Goal: Download file/media

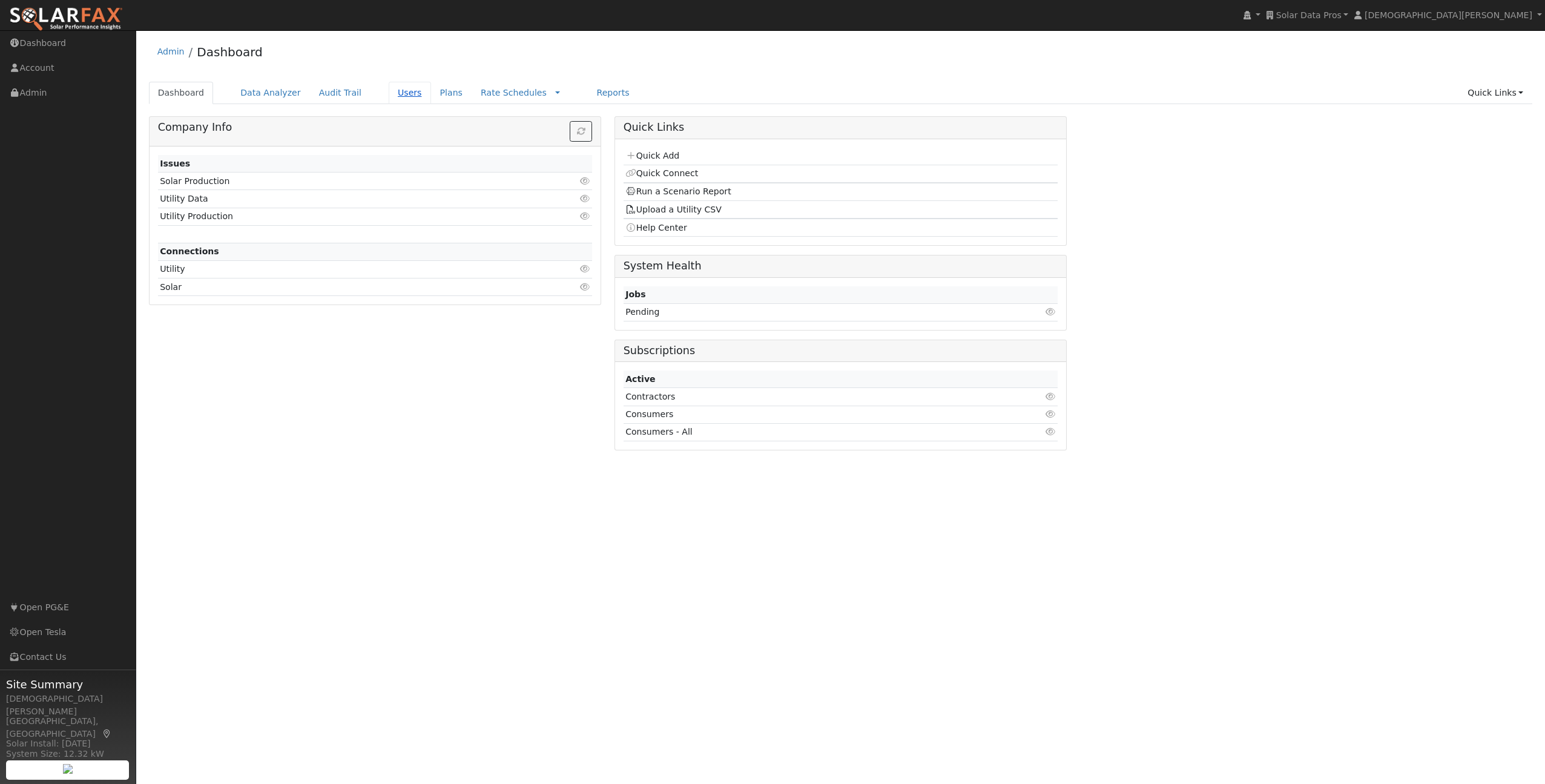
click at [400, 92] on link "Users" at bounding box center [409, 93] width 42 height 22
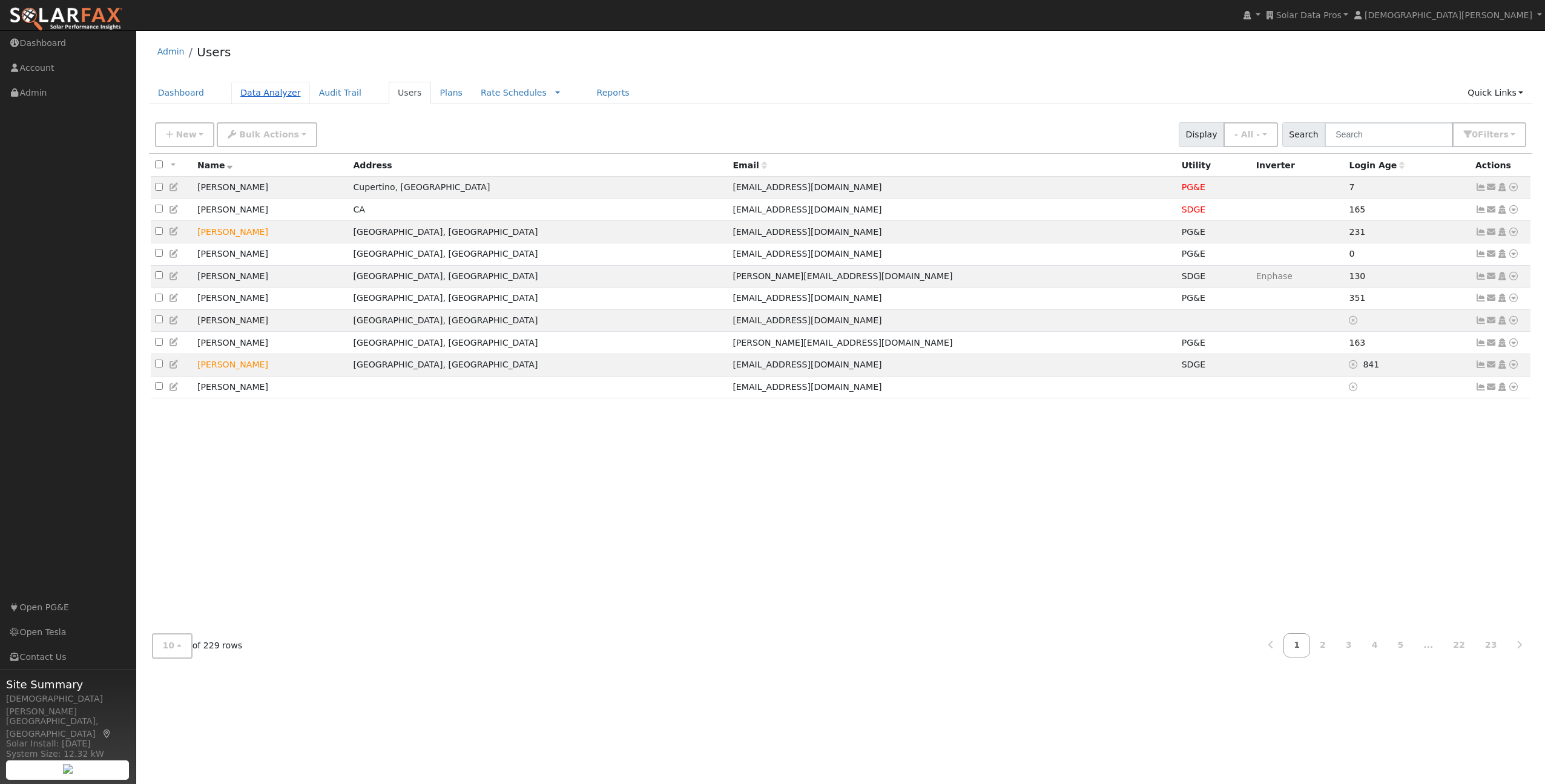
click at [254, 91] on link "Data Analyzer" at bounding box center [270, 93] width 78 height 22
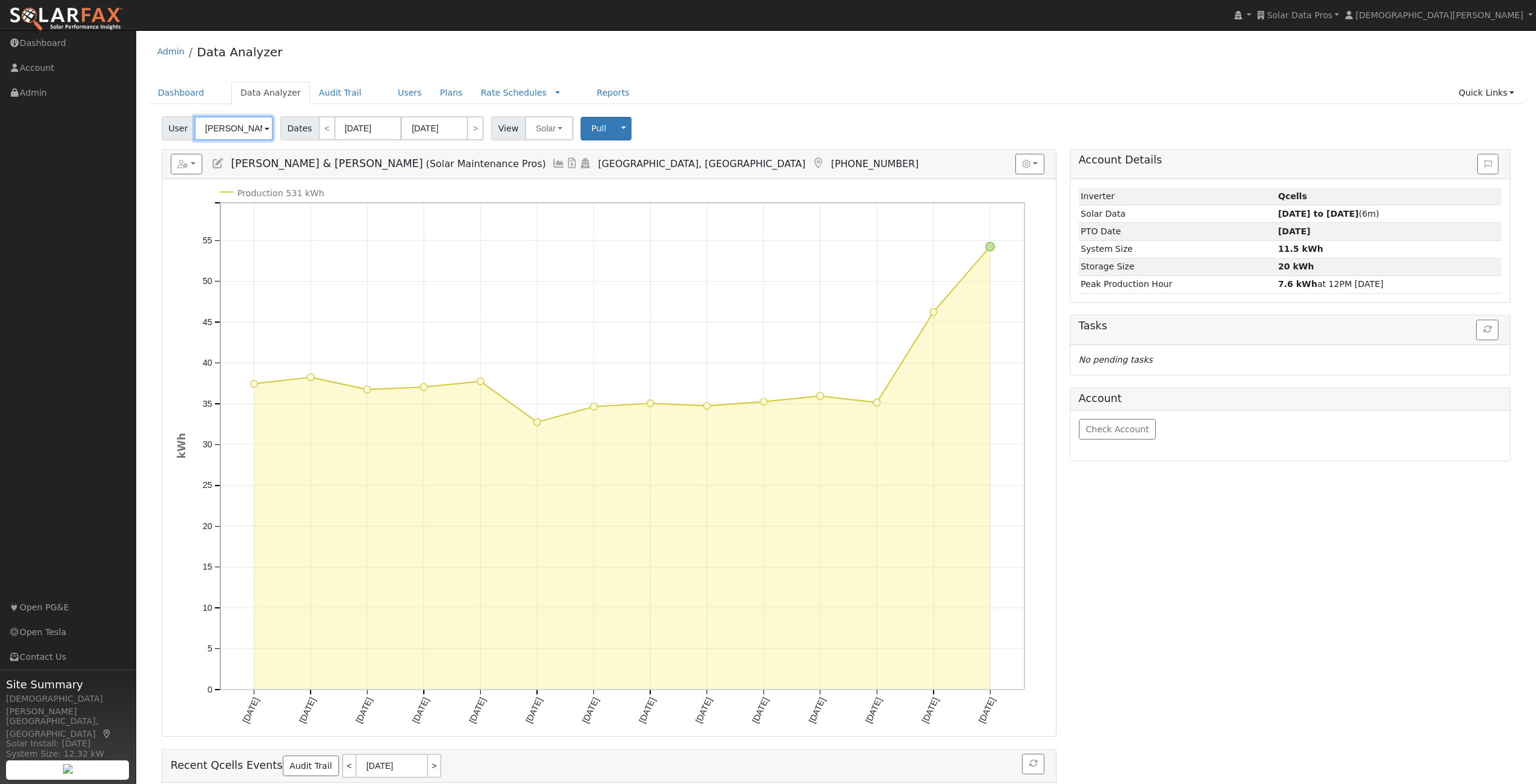
click at [234, 129] on input "[PERSON_NAME] & [PERSON_NAME]" at bounding box center [233, 128] width 79 height 25
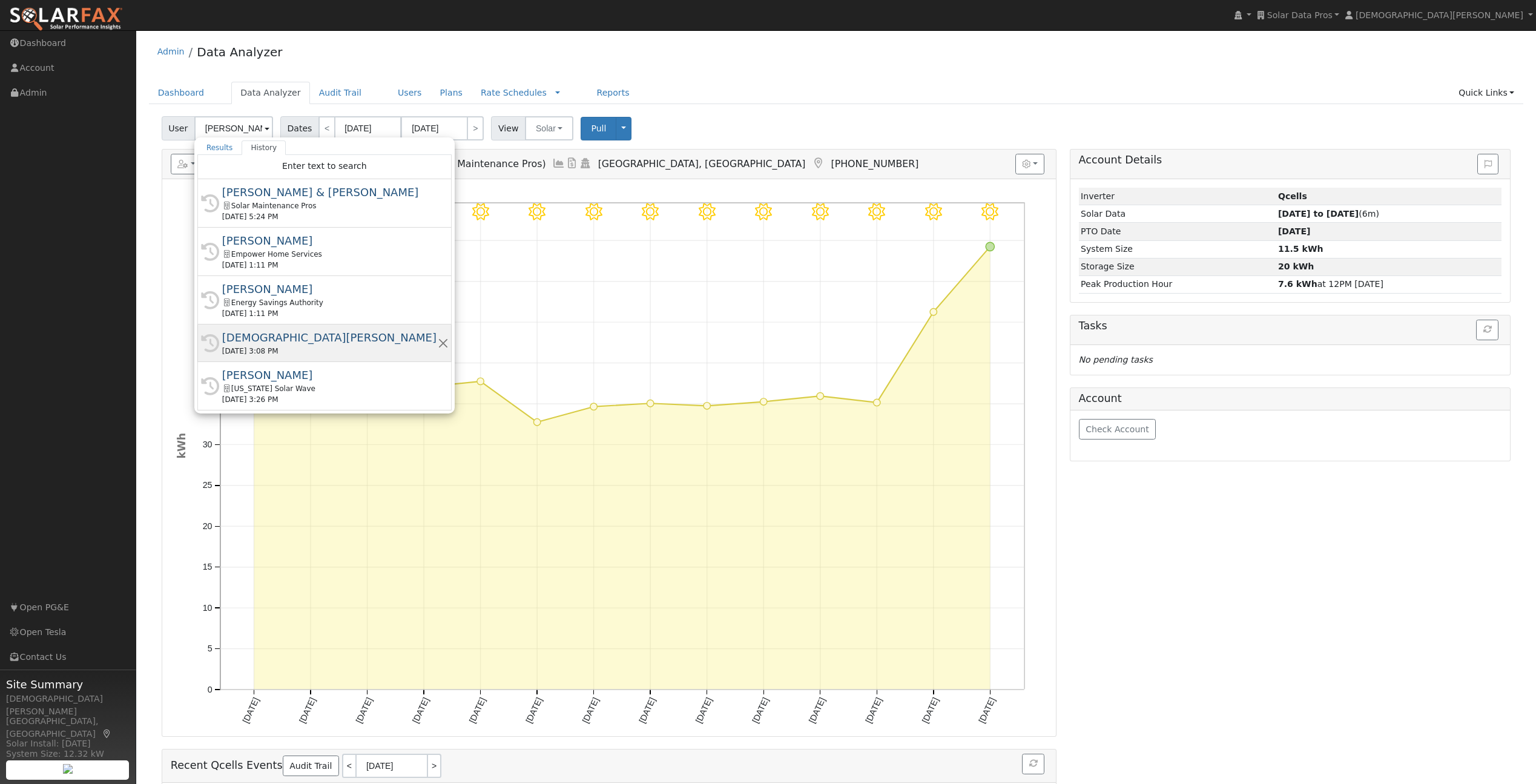
click at [298, 338] on div "[DEMOGRAPHIC_DATA][PERSON_NAME]" at bounding box center [330, 337] width 216 height 17
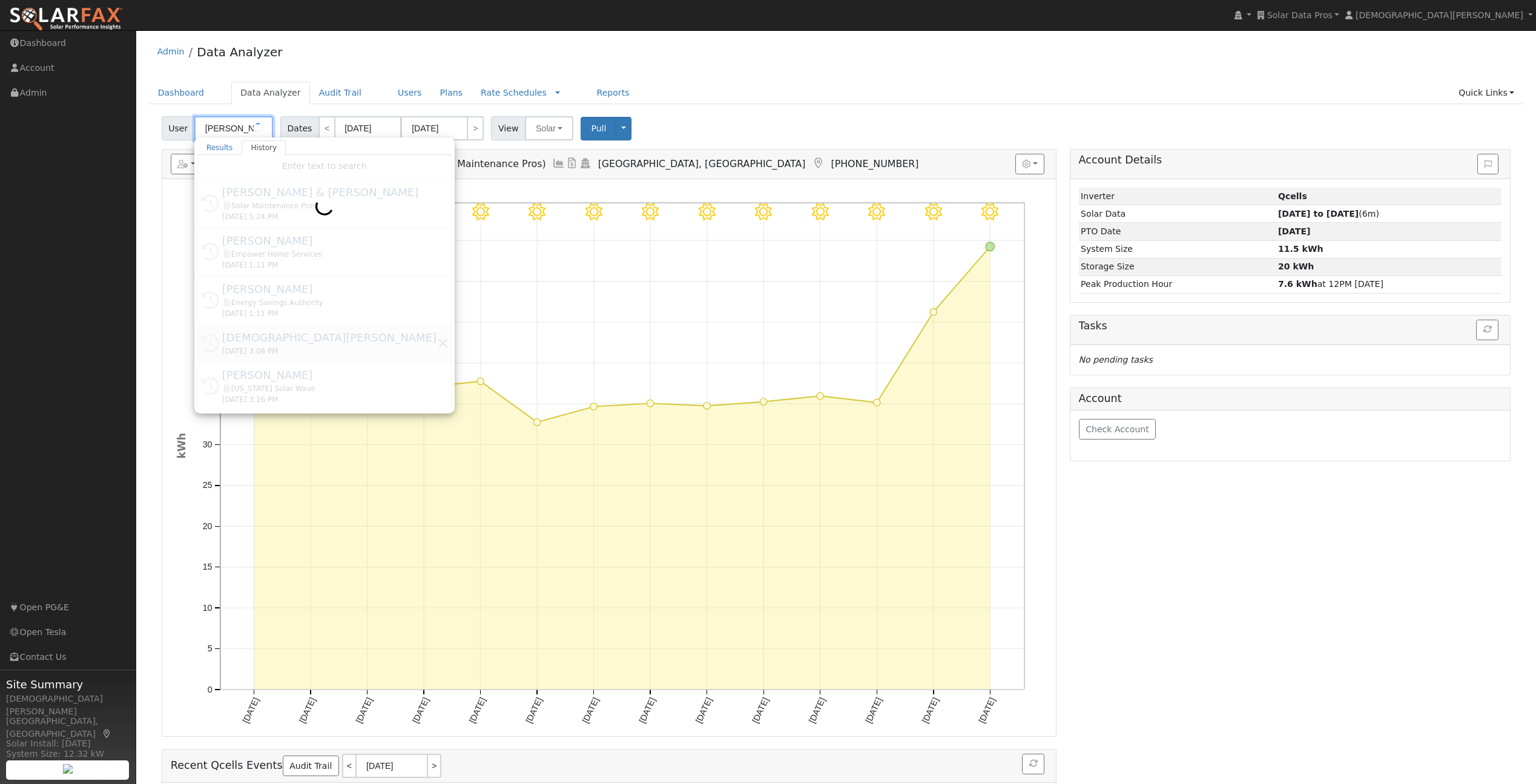
type input "[DEMOGRAPHIC_DATA][PERSON_NAME]"
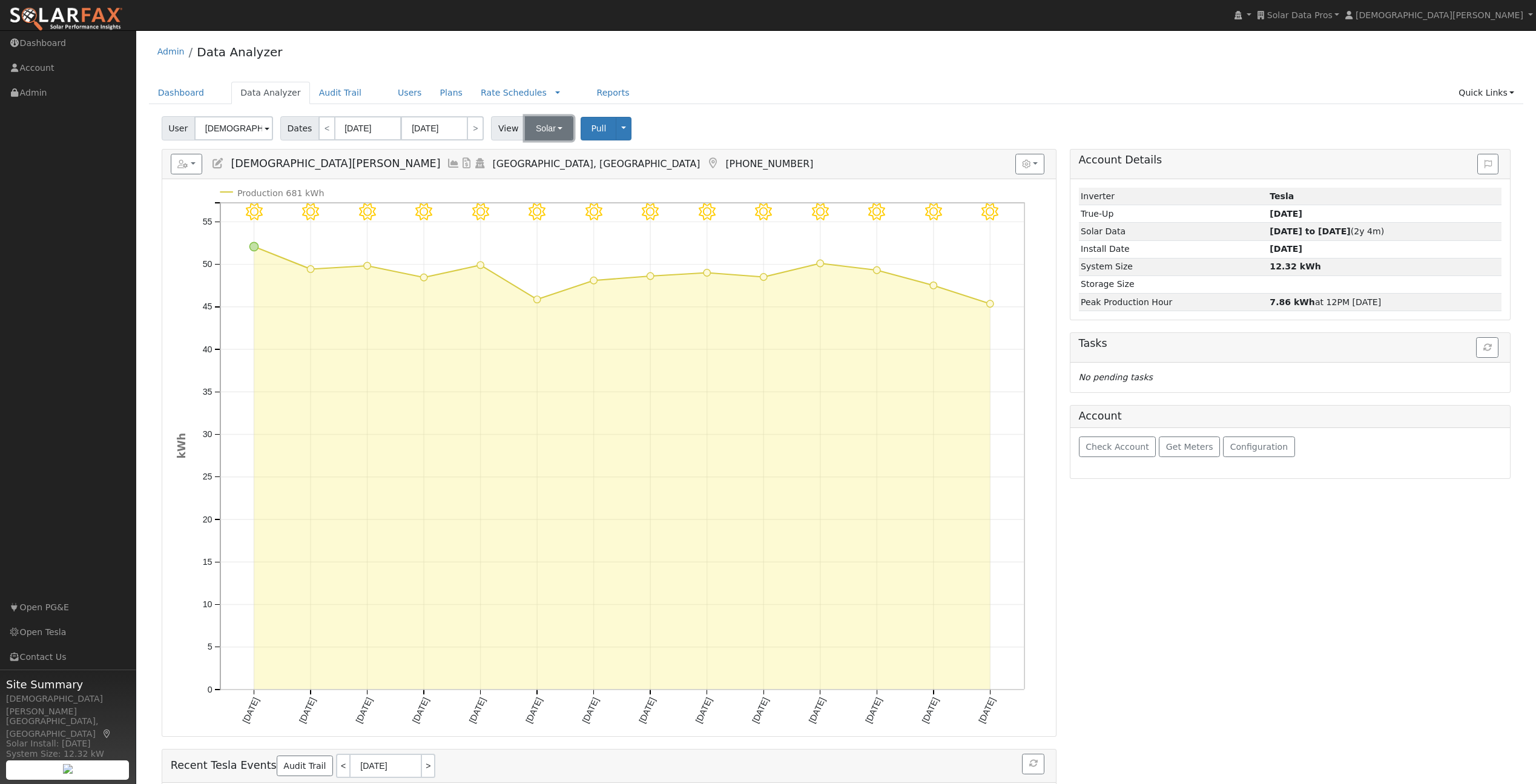
click at [546, 127] on button "Solar" at bounding box center [549, 128] width 48 height 25
click at [552, 150] on link "Utility" at bounding box center [566, 155] width 84 height 17
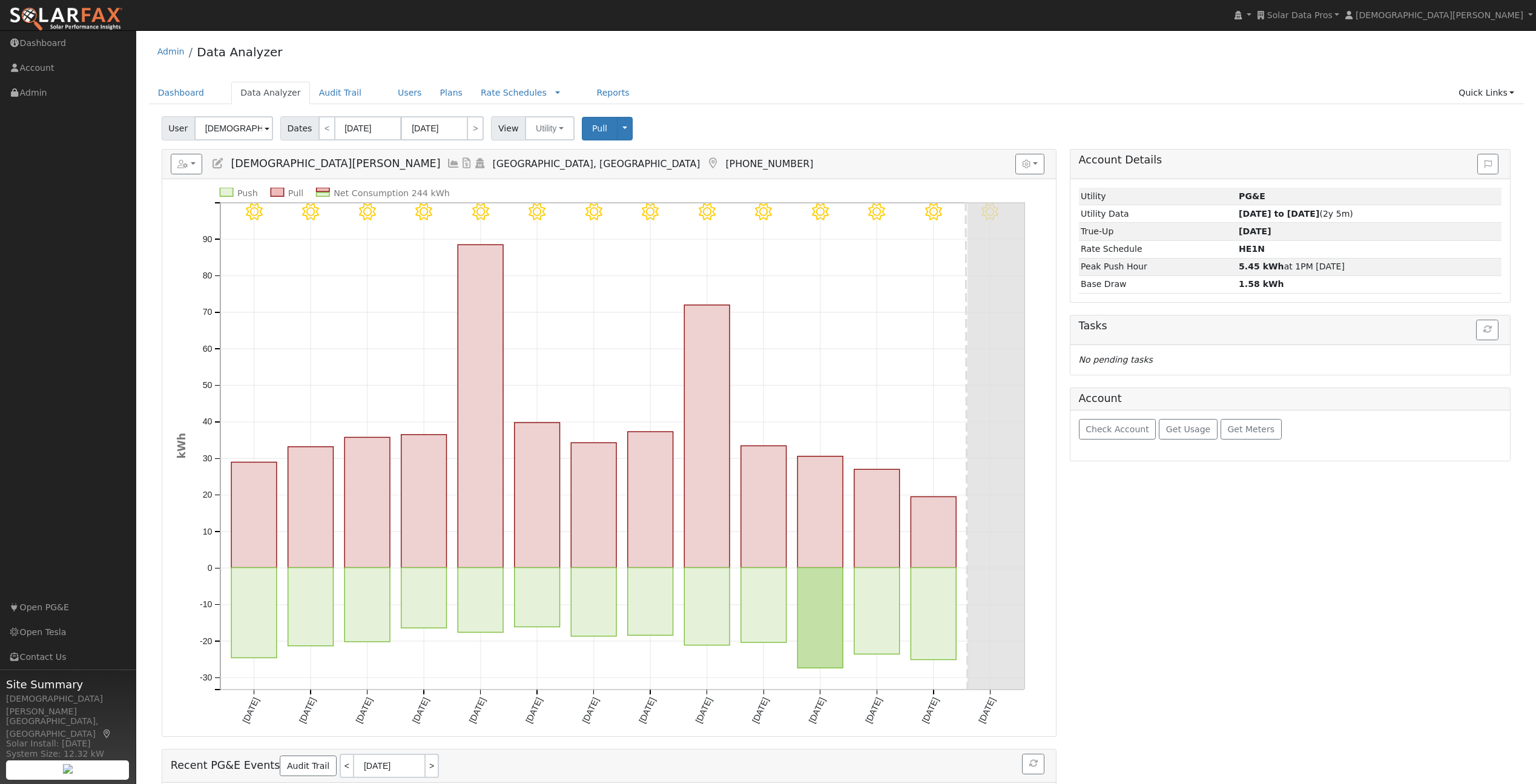
click at [487, 325] on rect "onclick=""" at bounding box center [480, 406] width 45 height 323
type input "[DATE]"
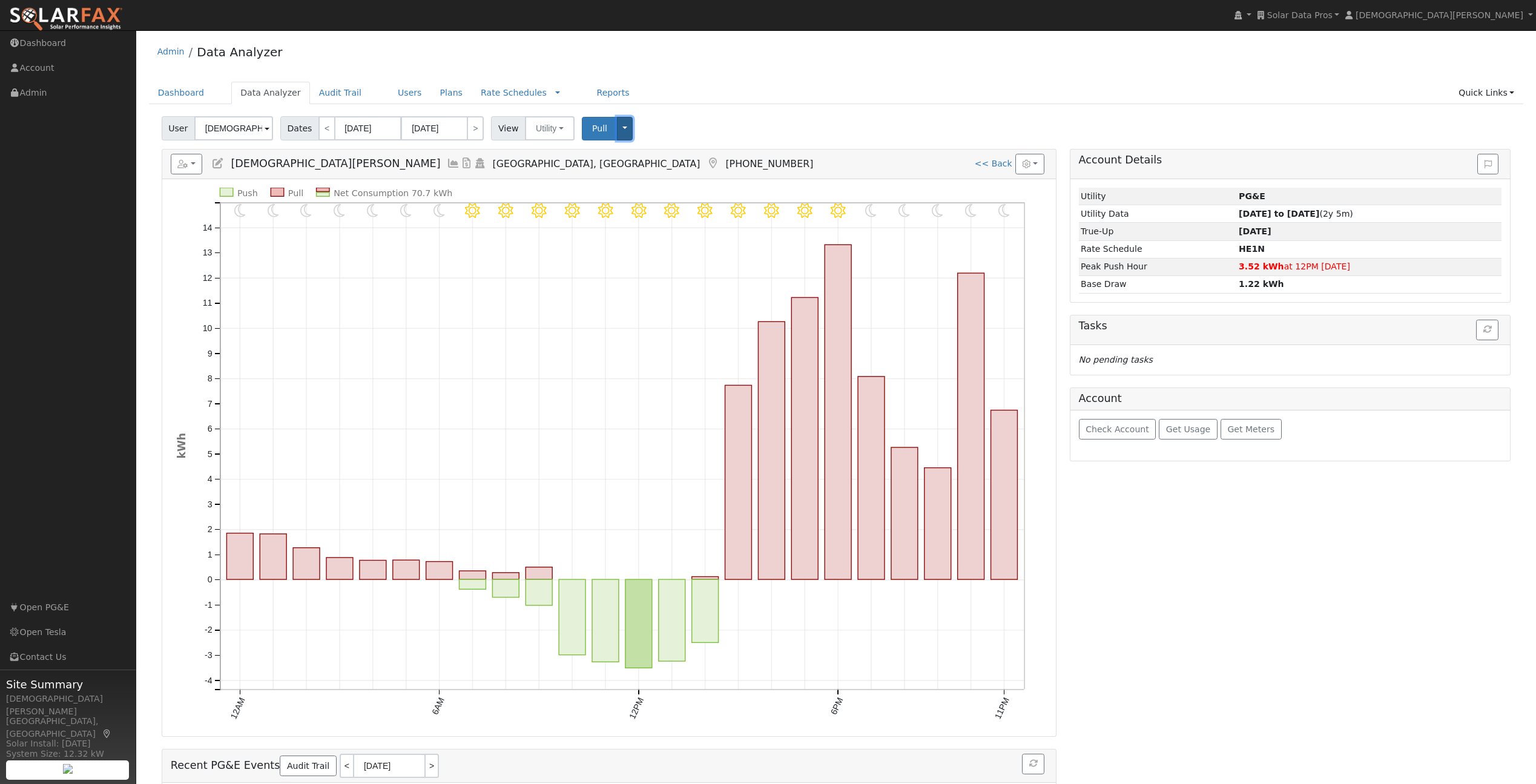
click at [619, 129] on button "Toggle Dropdown" at bounding box center [625, 128] width 16 height 24
click at [178, 164] on icon "button" at bounding box center [183, 164] width 11 height 9
click at [327, 215] on link "Export to CSV" at bounding box center [352, 217] width 88 height 14
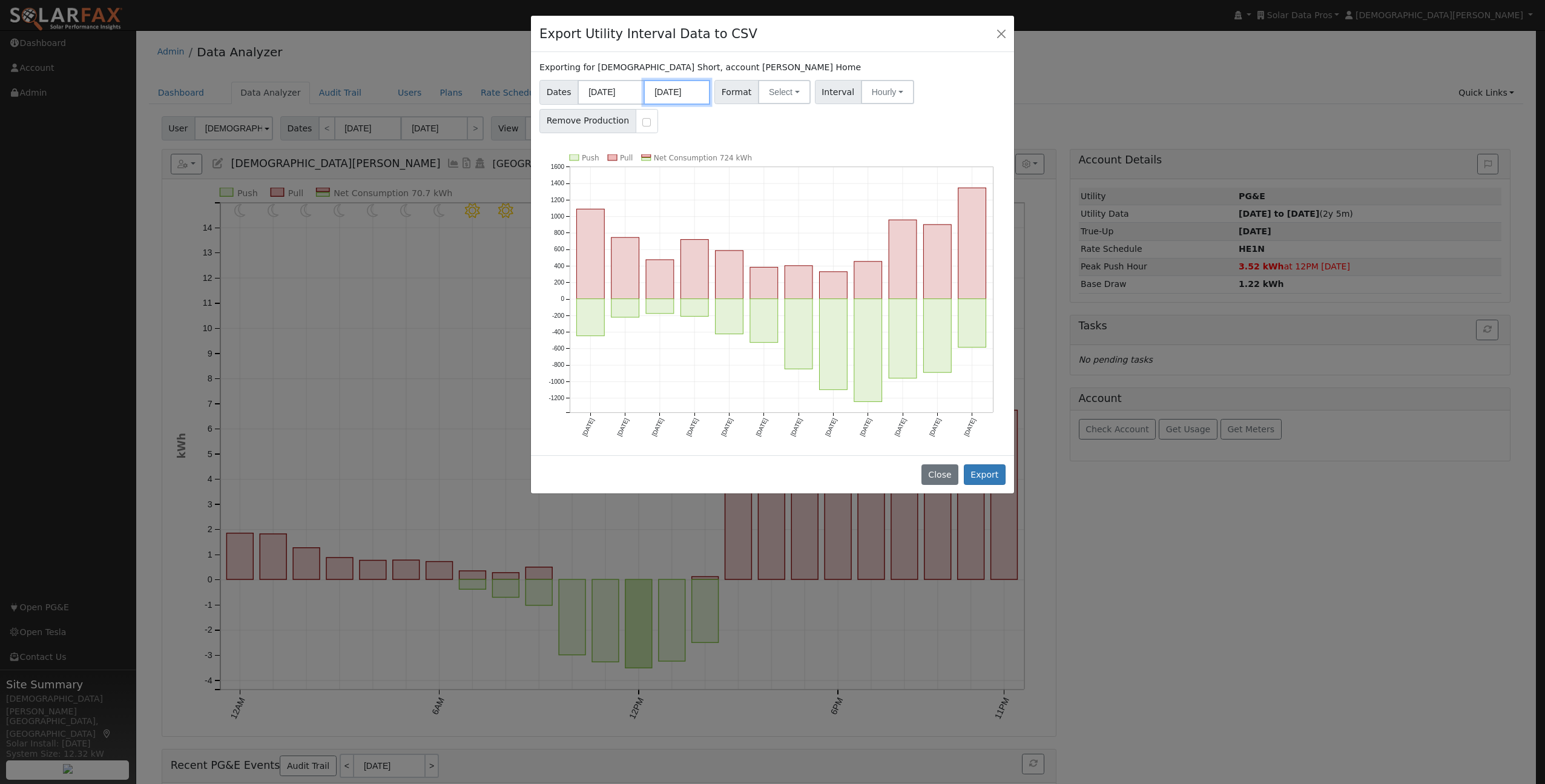
click at [666, 93] on input "[DATE]" at bounding box center [677, 92] width 67 height 25
click at [719, 118] on select "January February March April May June July August September October November De…" at bounding box center [713, 117] width 79 height 14
select select "8"
click at [677, 109] on select "January February March April May June July August September October November De…" at bounding box center [713, 117] width 79 height 14
click at [772, 120] on input "2025" at bounding box center [774, 117] width 44 height 13
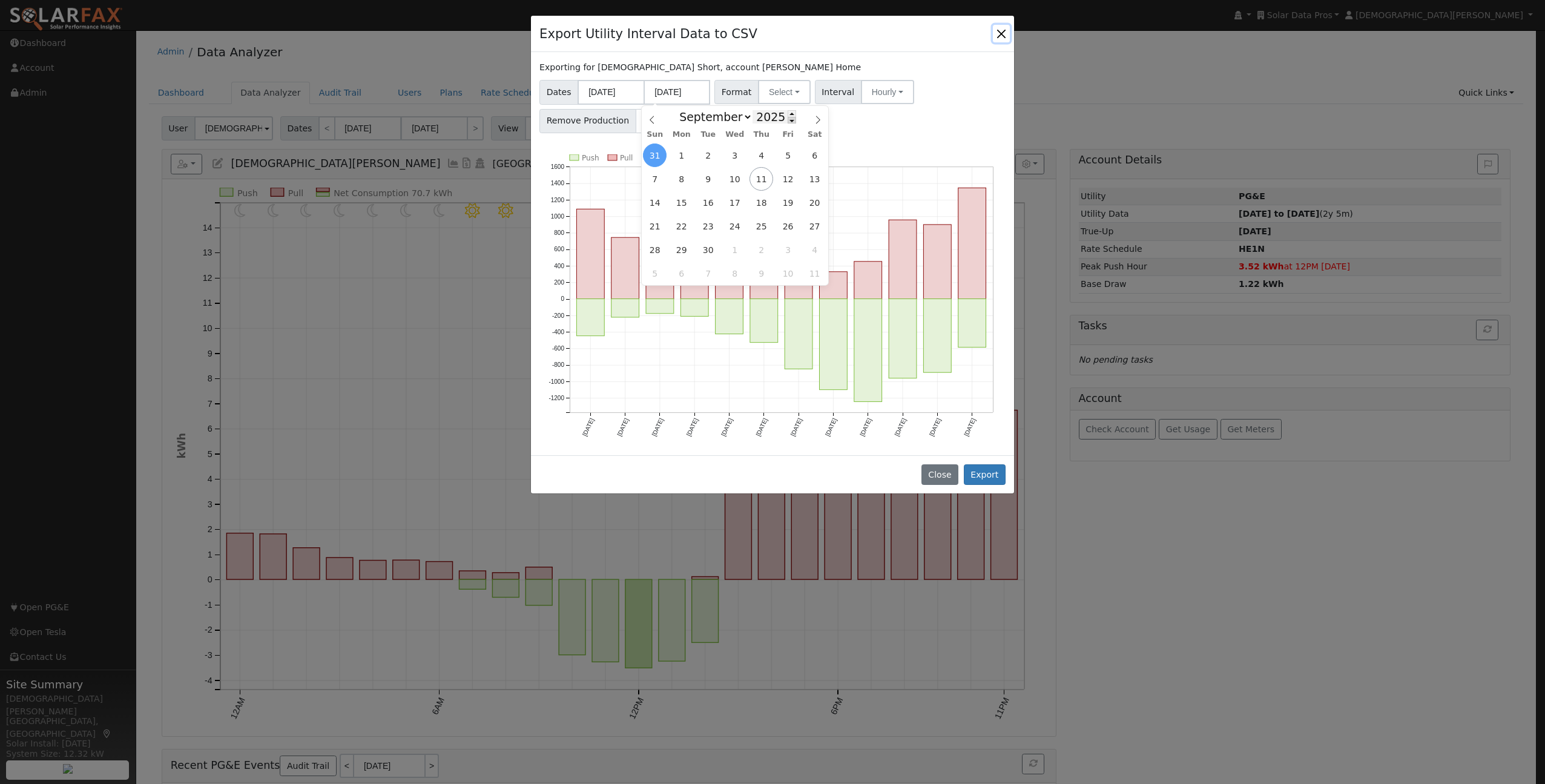
click at [790, 120] on span at bounding box center [791, 120] width 9 height 6
type input "2024"
click at [657, 154] on span "1" at bounding box center [655, 155] width 24 height 24
type input "[DATE]"
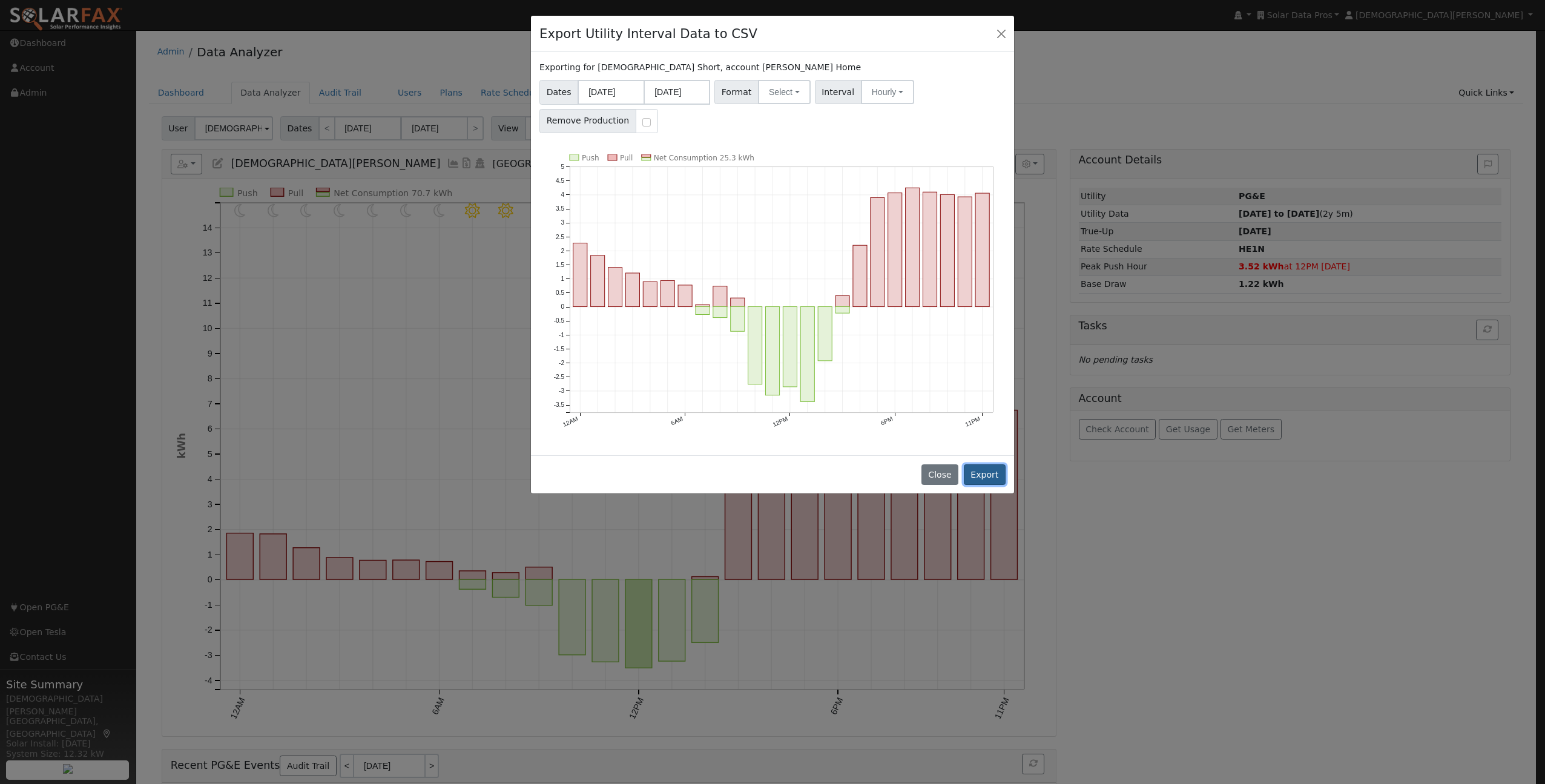
click at [987, 475] on button "Export" at bounding box center [985, 475] width 42 height 21
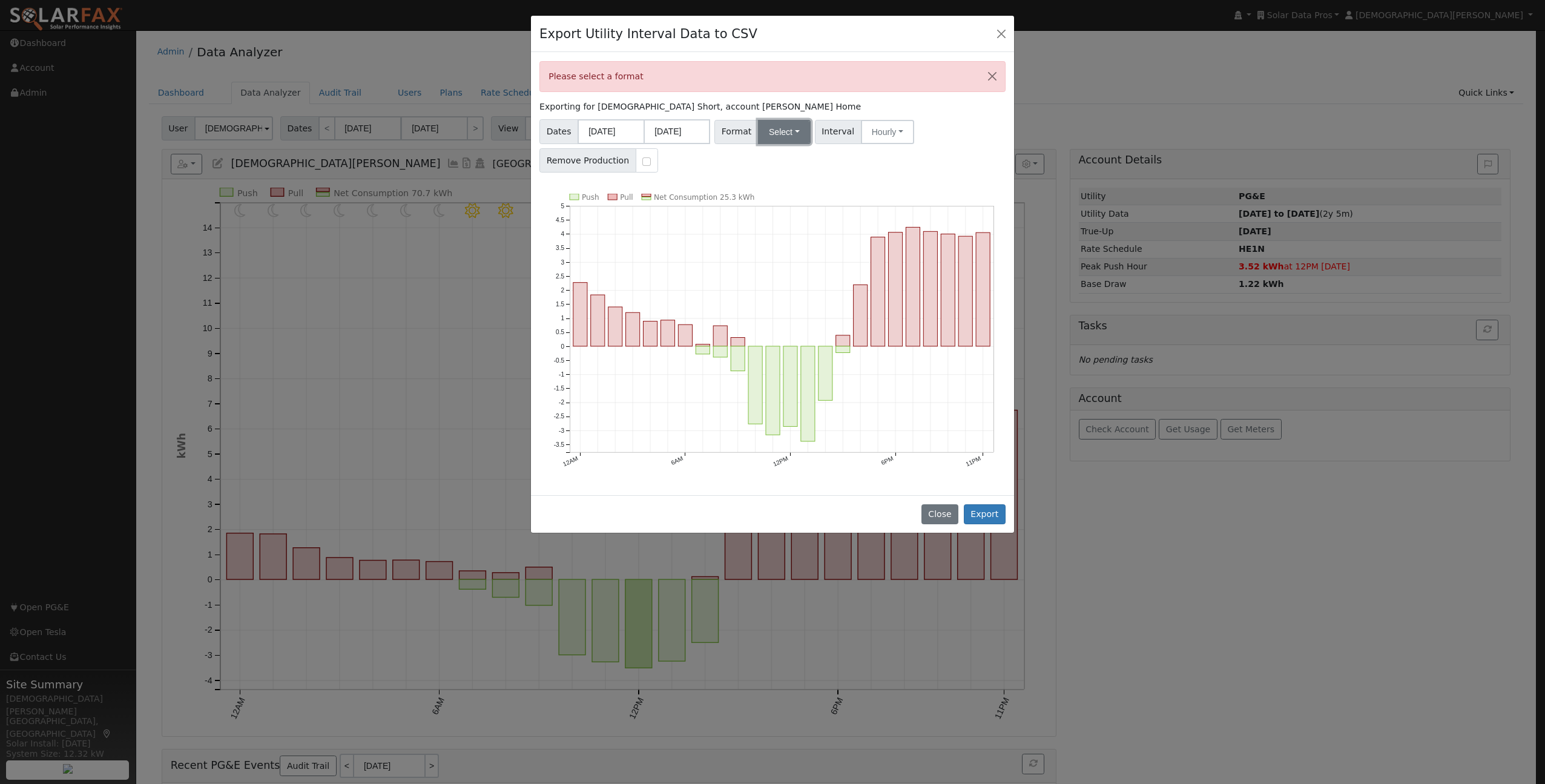
click at [775, 128] on button "Select" at bounding box center [784, 132] width 52 height 25
click at [772, 163] on link "Generic" at bounding box center [799, 158] width 86 height 17
click at [972, 504] on button "Export" at bounding box center [985, 514] width 42 height 21
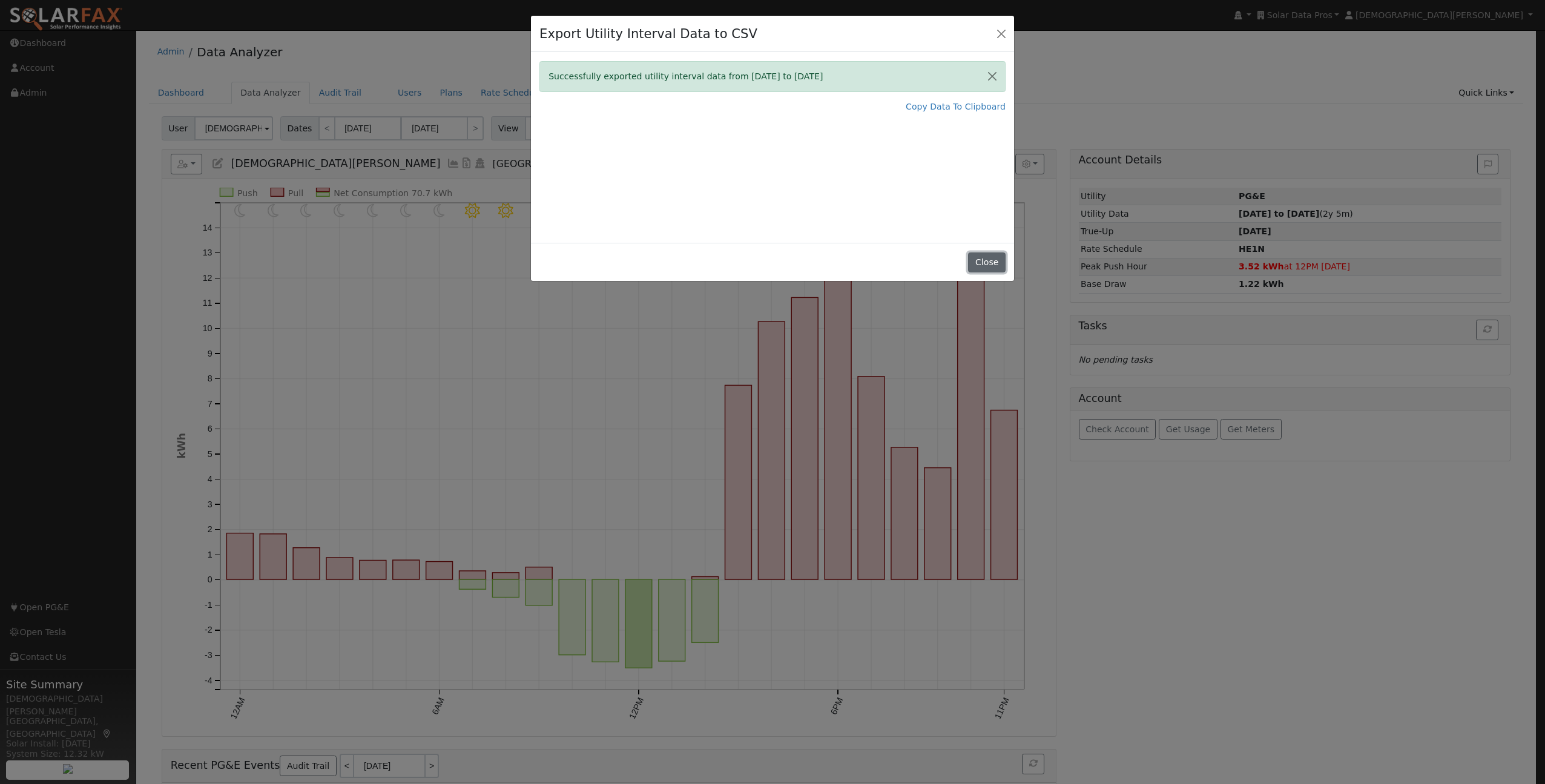
click at [983, 265] on button "Close" at bounding box center [986, 262] width 37 height 21
